Goal: Navigation & Orientation: Find specific page/section

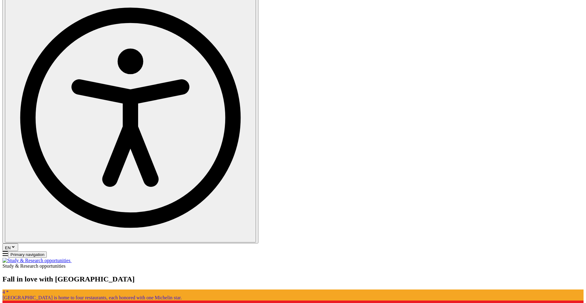
scroll to position [256, 0]
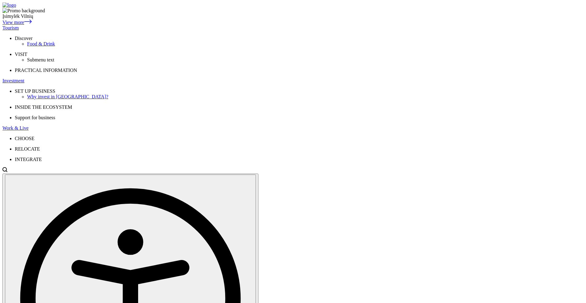
click at [169, 25] on div "Tourism" at bounding box center [292, 28] width 581 height 6
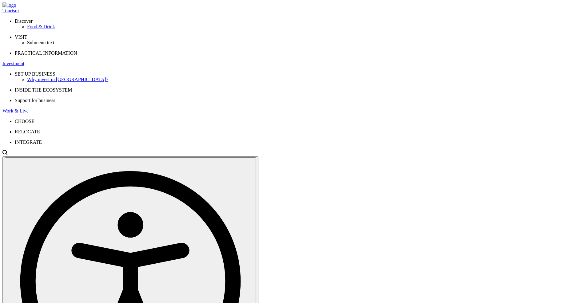
click at [201, 61] on div "Investment" at bounding box center [292, 64] width 581 height 6
click at [197, 61] on div "Investment" at bounding box center [292, 64] width 581 height 6
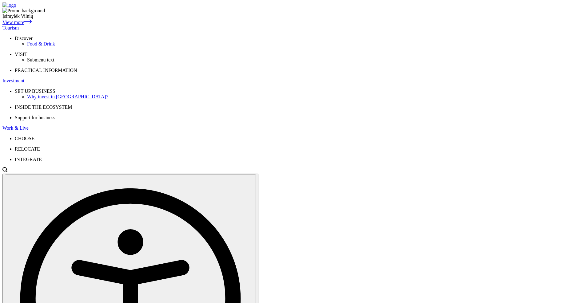
click at [164, 25] on div "Tourism" at bounding box center [292, 28] width 581 height 6
click at [162, 25] on div "Tourism" at bounding box center [292, 28] width 581 height 6
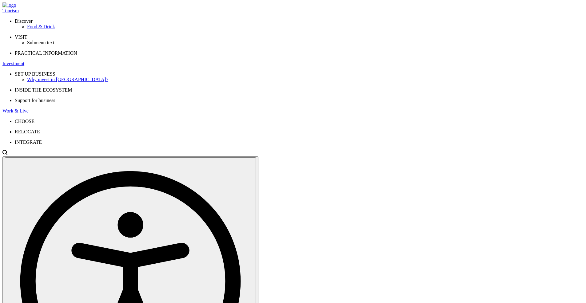
click at [205, 61] on div "Investment" at bounding box center [292, 64] width 581 height 6
click at [200, 61] on div "Investment" at bounding box center [292, 64] width 581 height 6
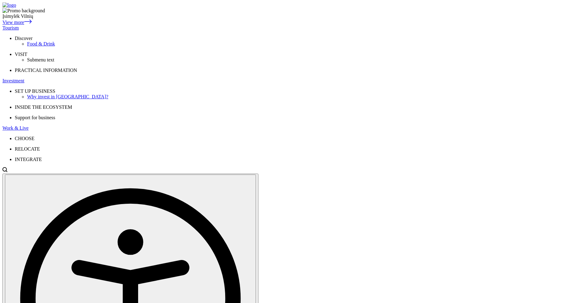
click at [140, 47] on div "Food & Drink" at bounding box center [305, 44] width 556 height 6
